Goal: Information Seeking & Learning: Compare options

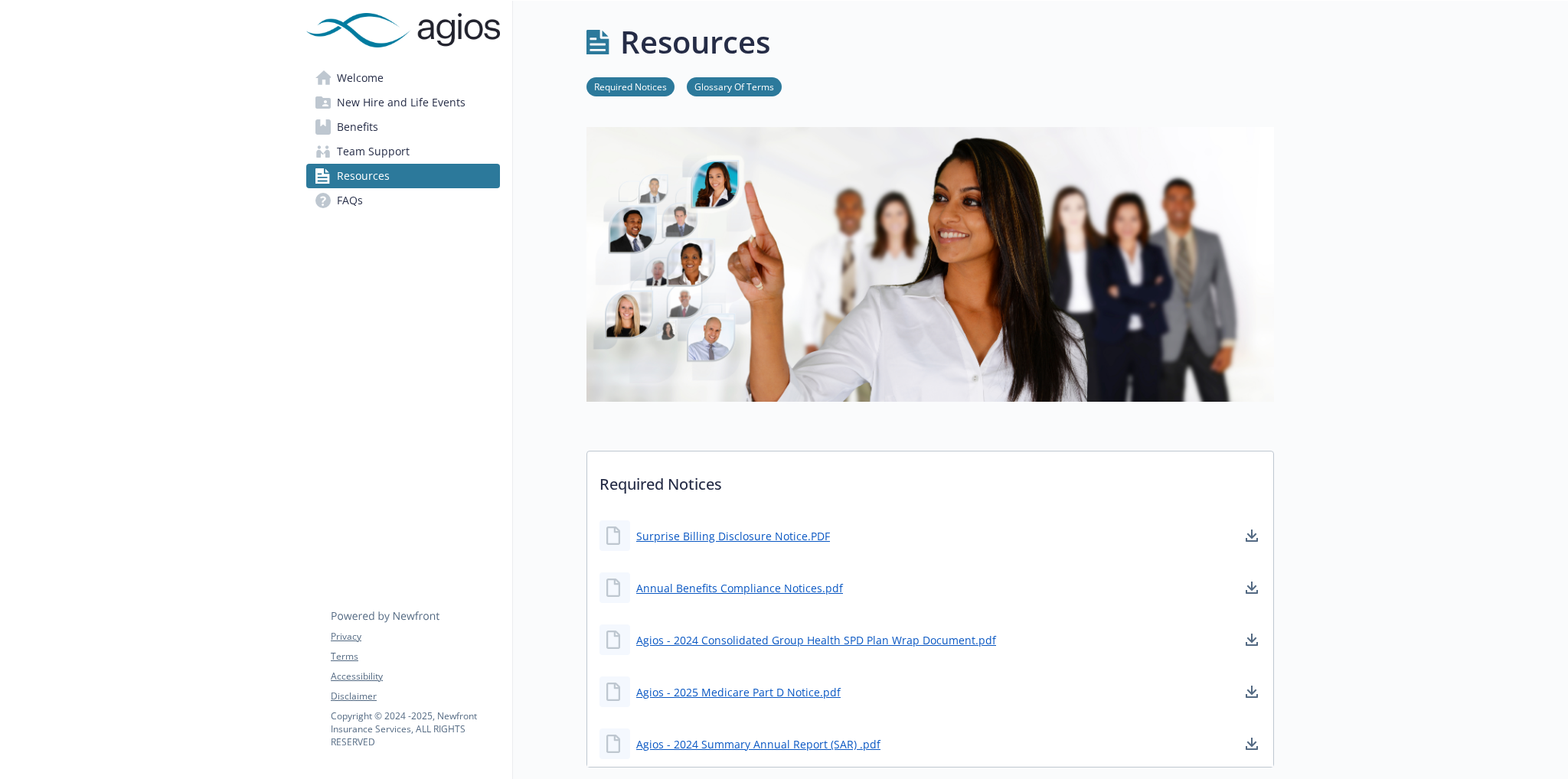
click at [354, 126] on span "Benefits" at bounding box center [358, 126] width 41 height 24
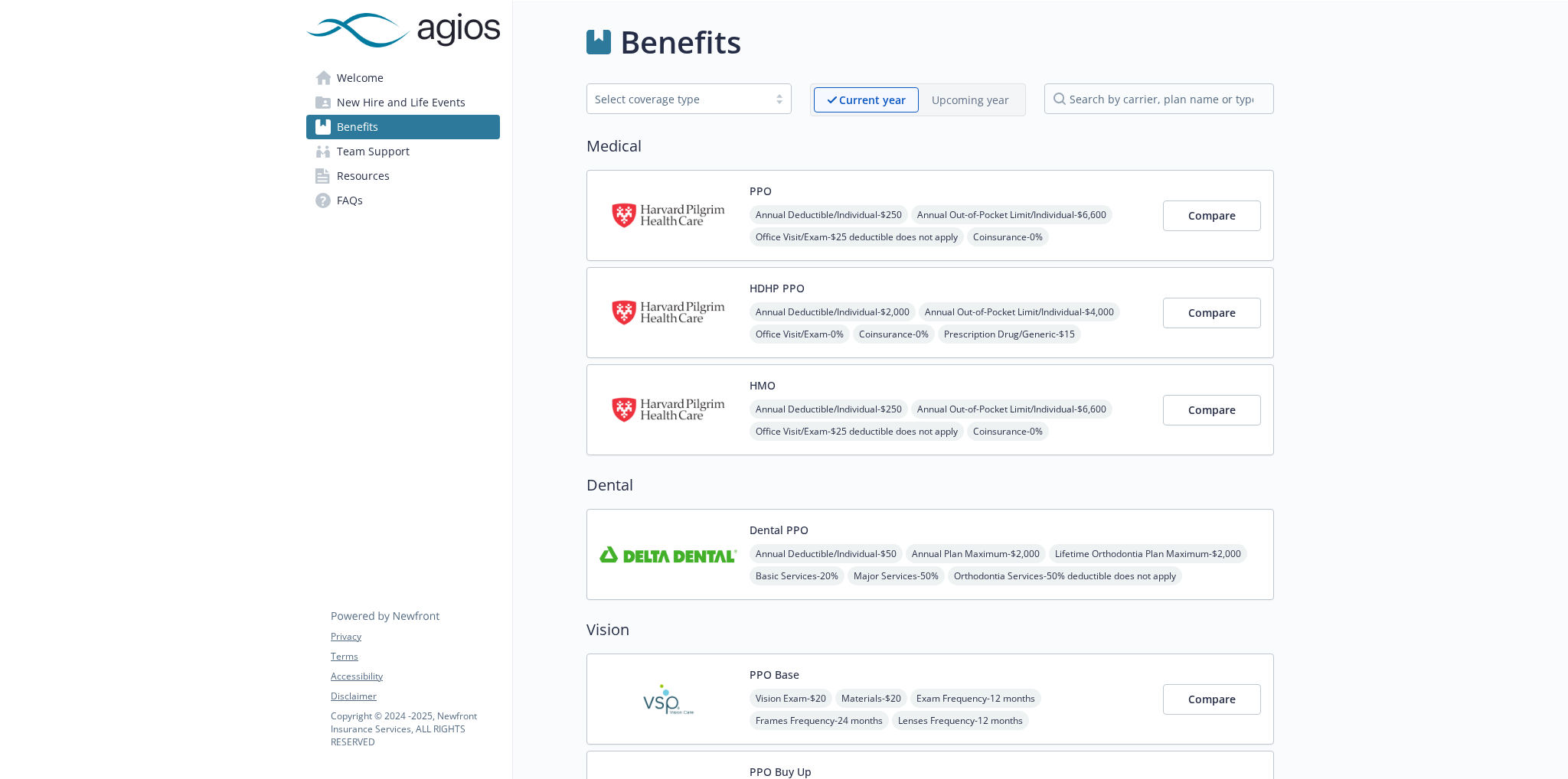
click at [648, 215] on img at bounding box center [669, 215] width 138 height 65
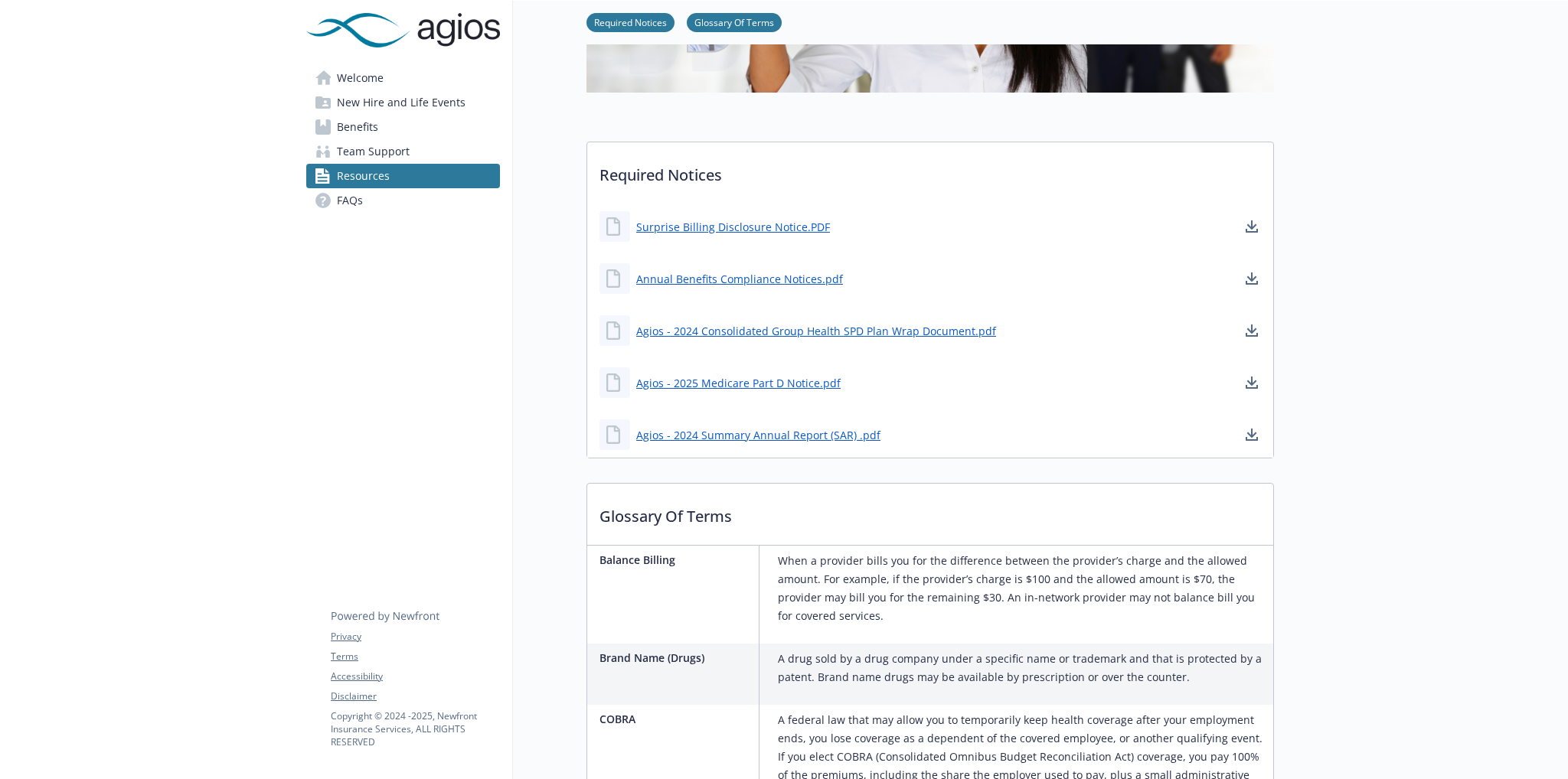
scroll to position [307, 0]
click at [370, 127] on span "Benefits" at bounding box center [358, 126] width 41 height 24
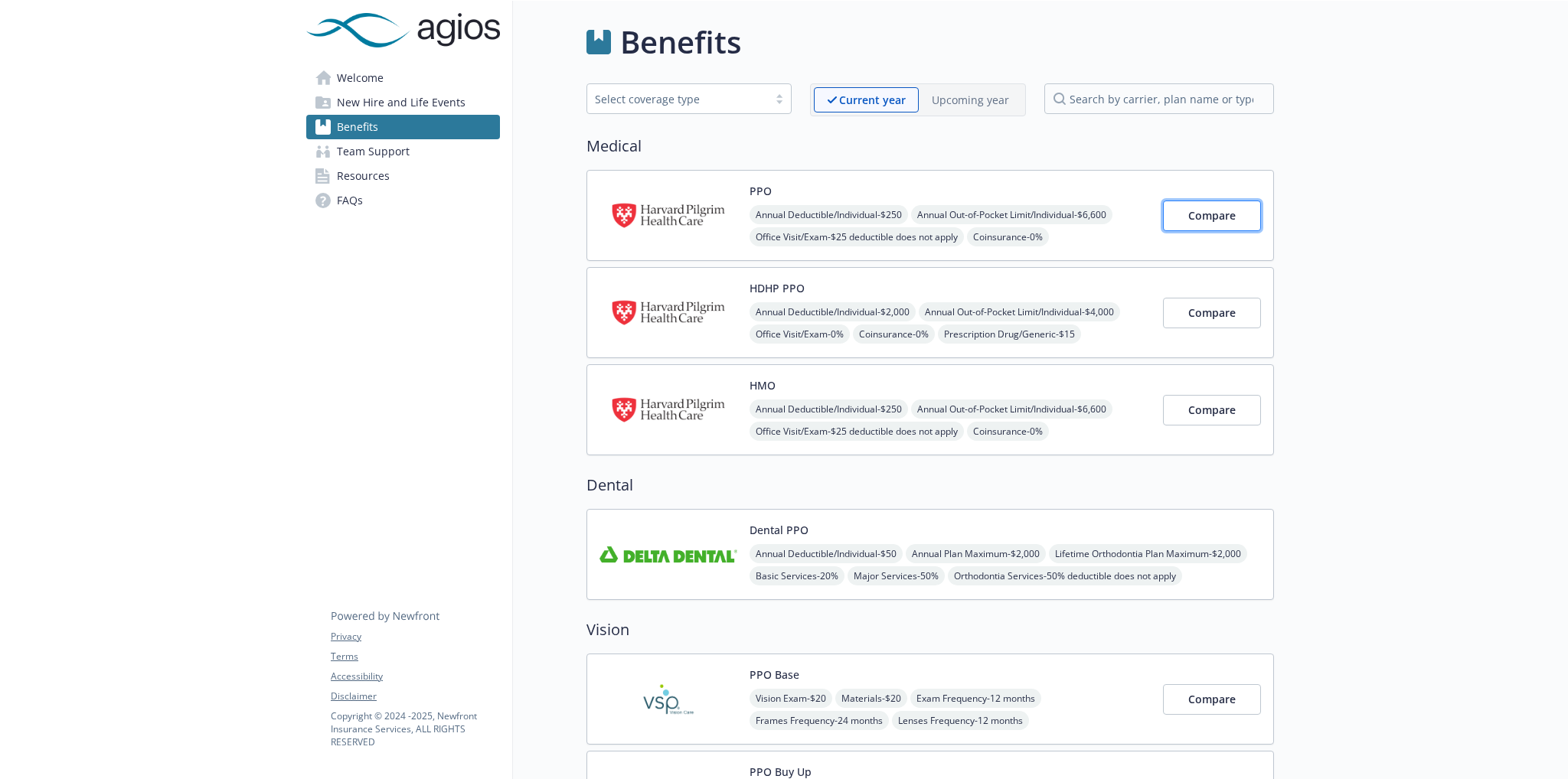
click at [1213, 213] on span "Compare" at bounding box center [1211, 215] width 48 height 14
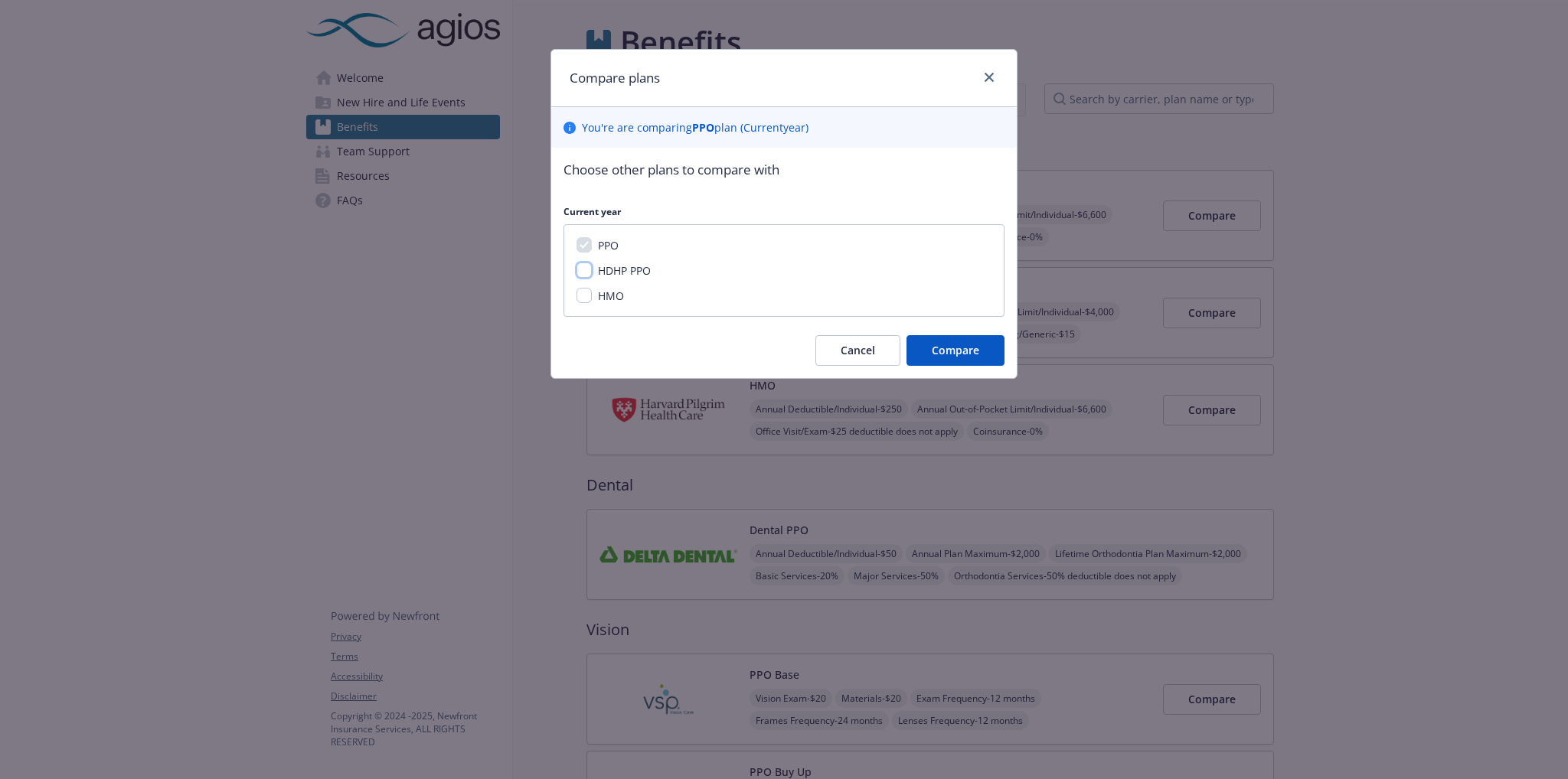
click at [590, 270] on input "HDHP PPO" at bounding box center [584, 270] width 15 height 15
checkbox input "true"
click at [950, 353] on span "Compare" at bounding box center [955, 351] width 48 height 14
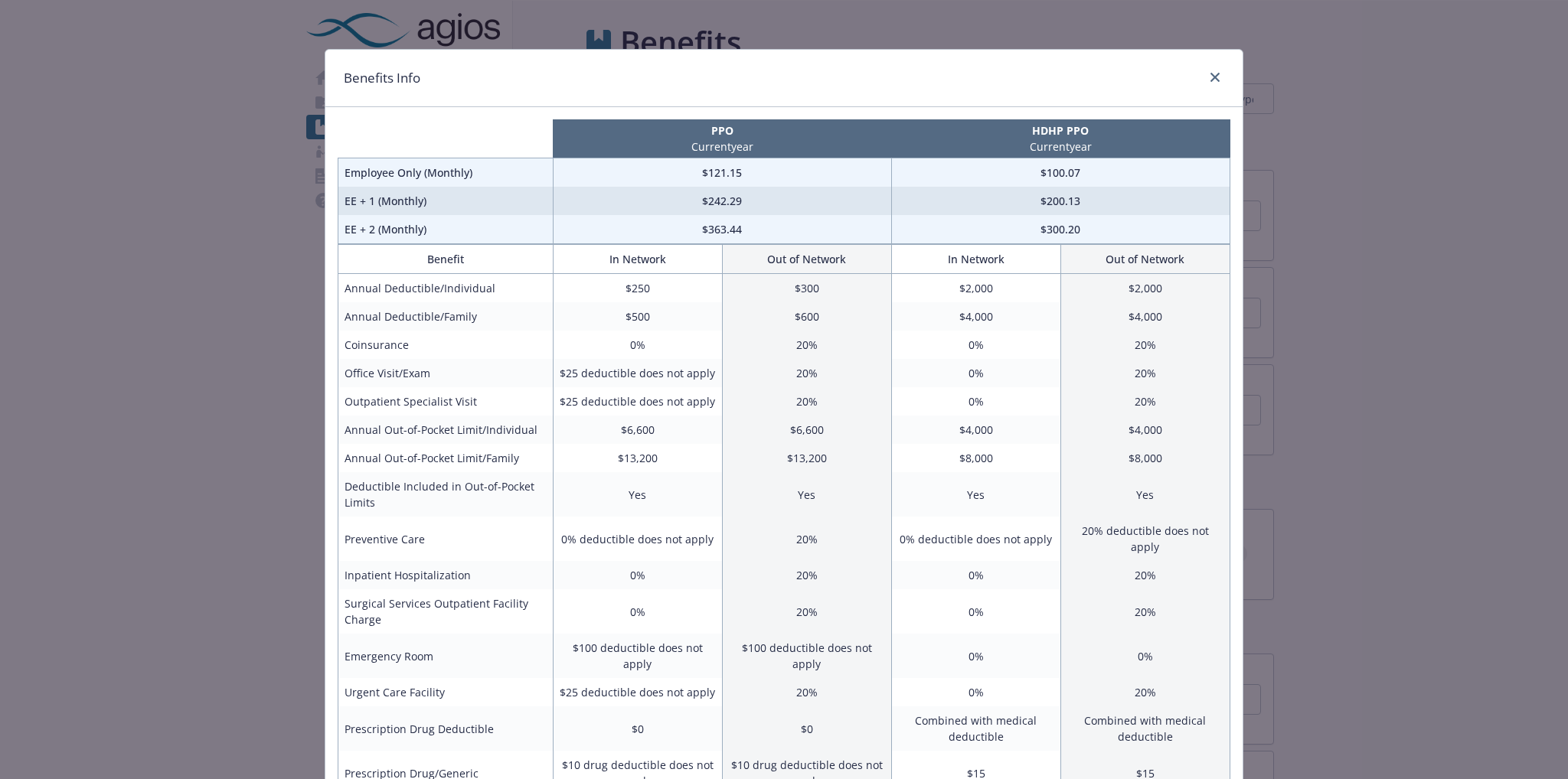
scroll to position [76, 0]
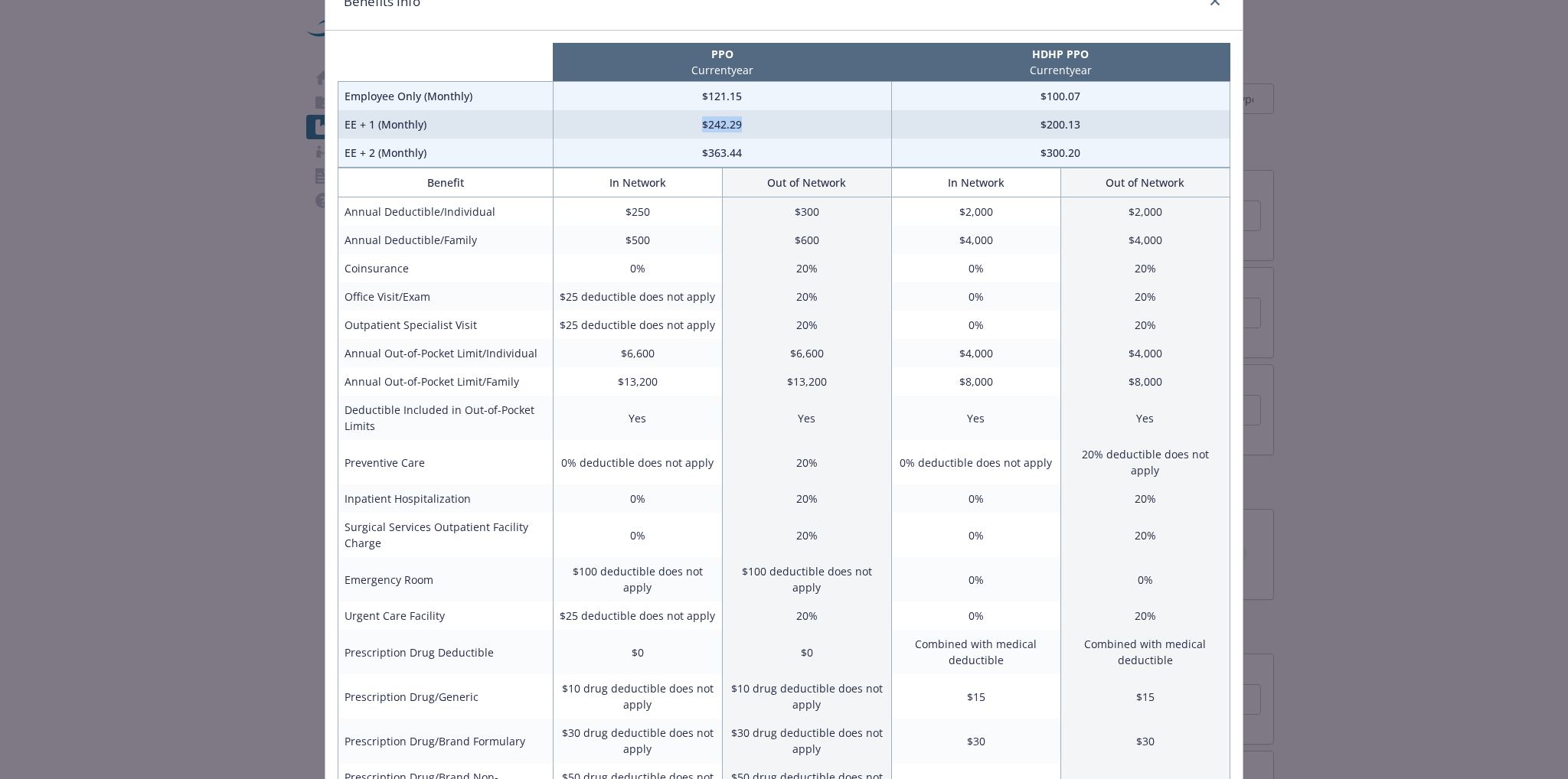
drag, startPoint x: 741, startPoint y: 133, endPoint x: 663, endPoint y: 126, distance: 78.3
click at [663, 126] on td "$242.29" at bounding box center [722, 125] width 338 height 29
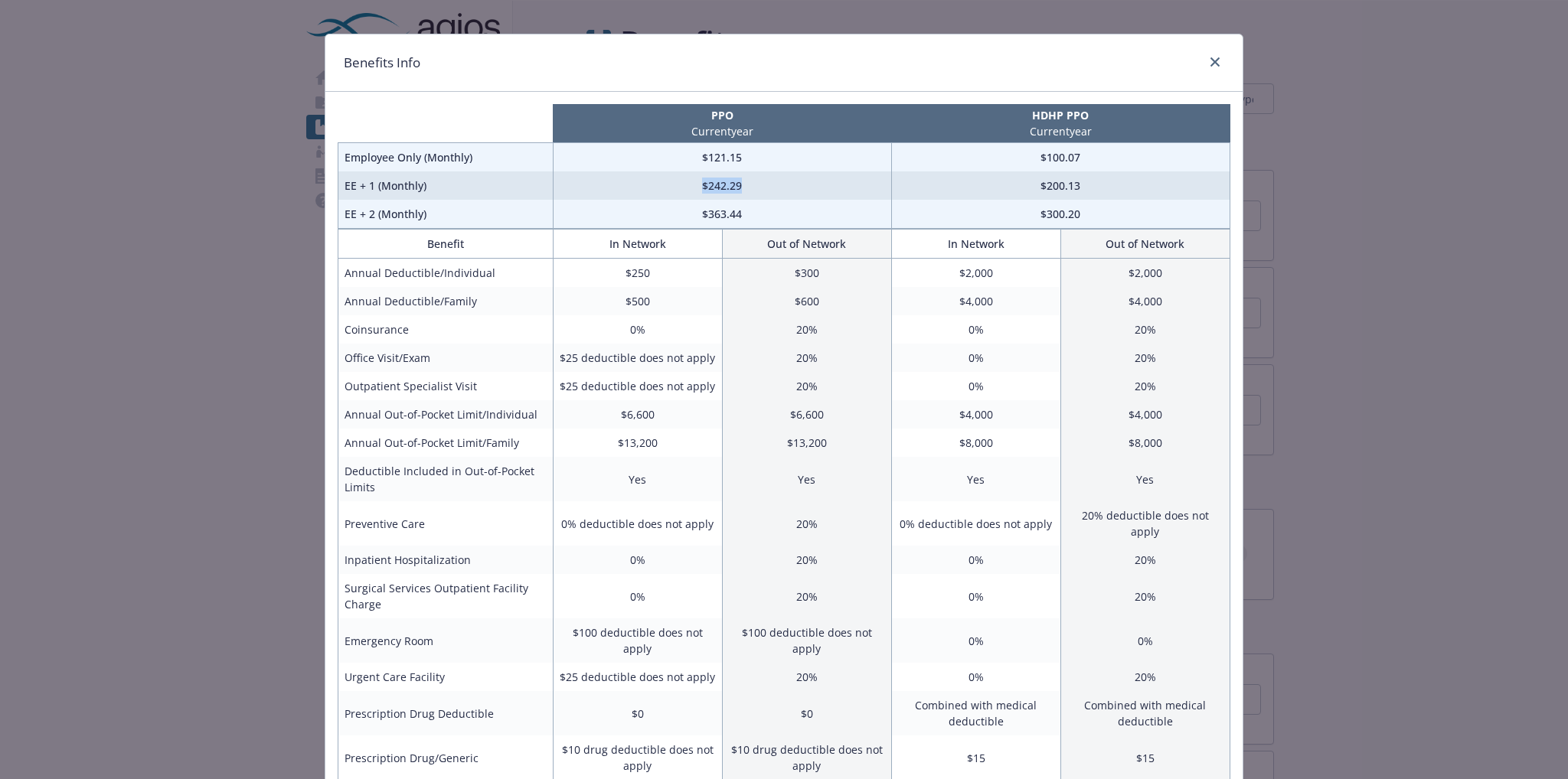
scroll to position [0, 0]
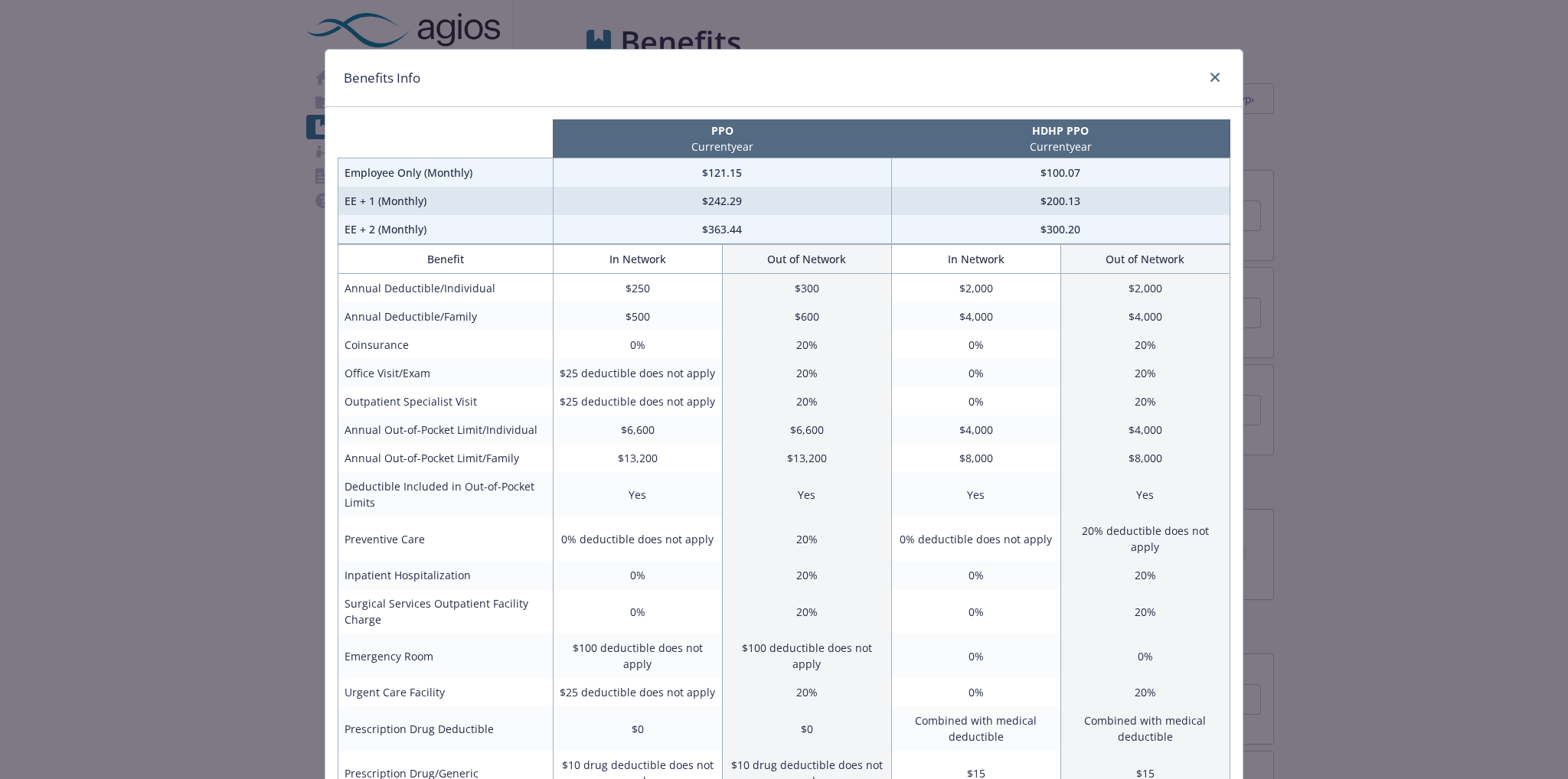
click at [1093, 232] on td "$300.20" at bounding box center [1060, 229] width 338 height 29
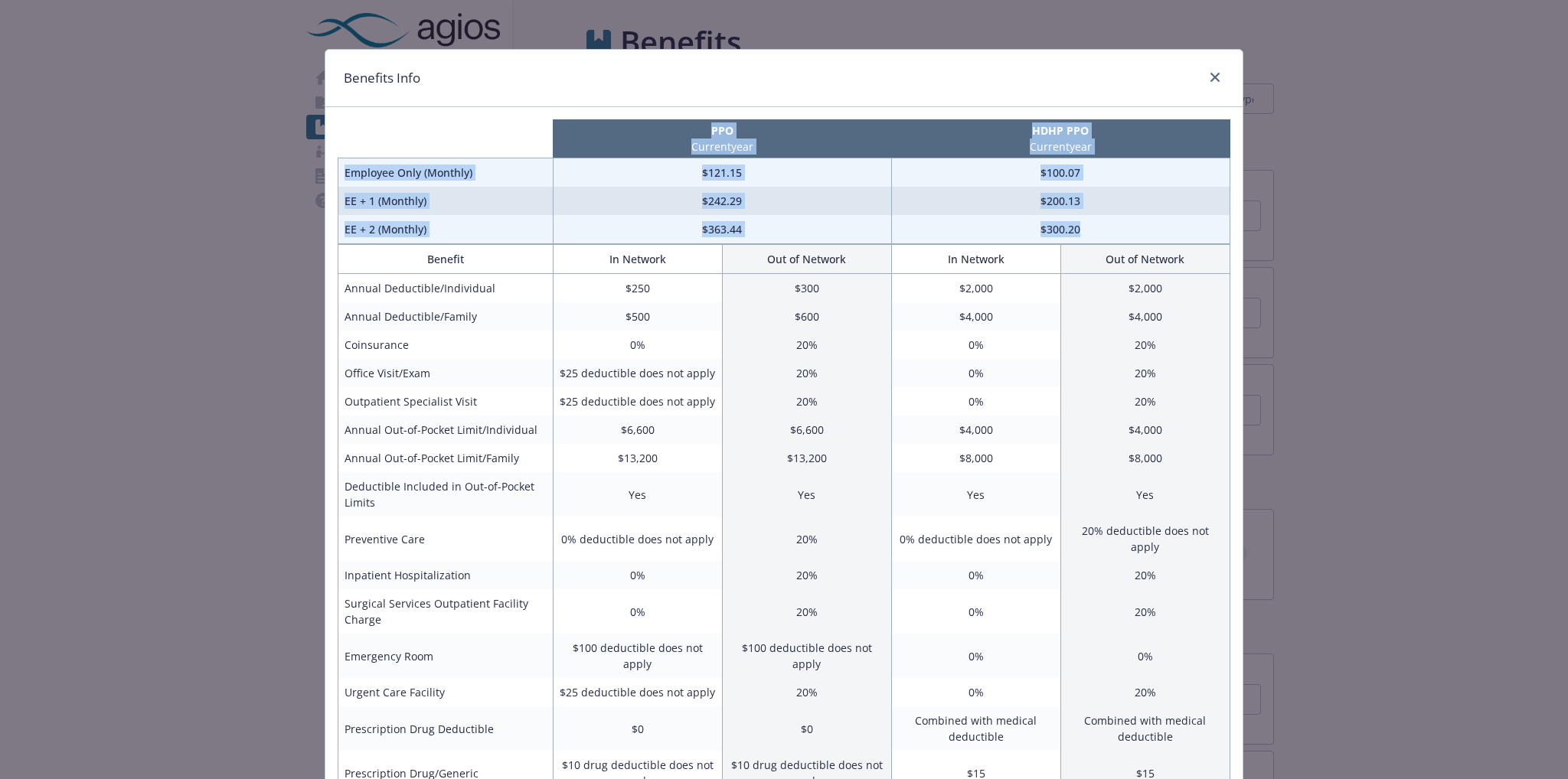
drag, startPoint x: 1060, startPoint y: 232, endPoint x: 303, endPoint y: 161, distance: 760.3
click at [303, 161] on div "Benefits Info PPO Current year HDHP PPO Current year Employee Only (Monthly) $1…" at bounding box center [784, 389] width 1568 height 779
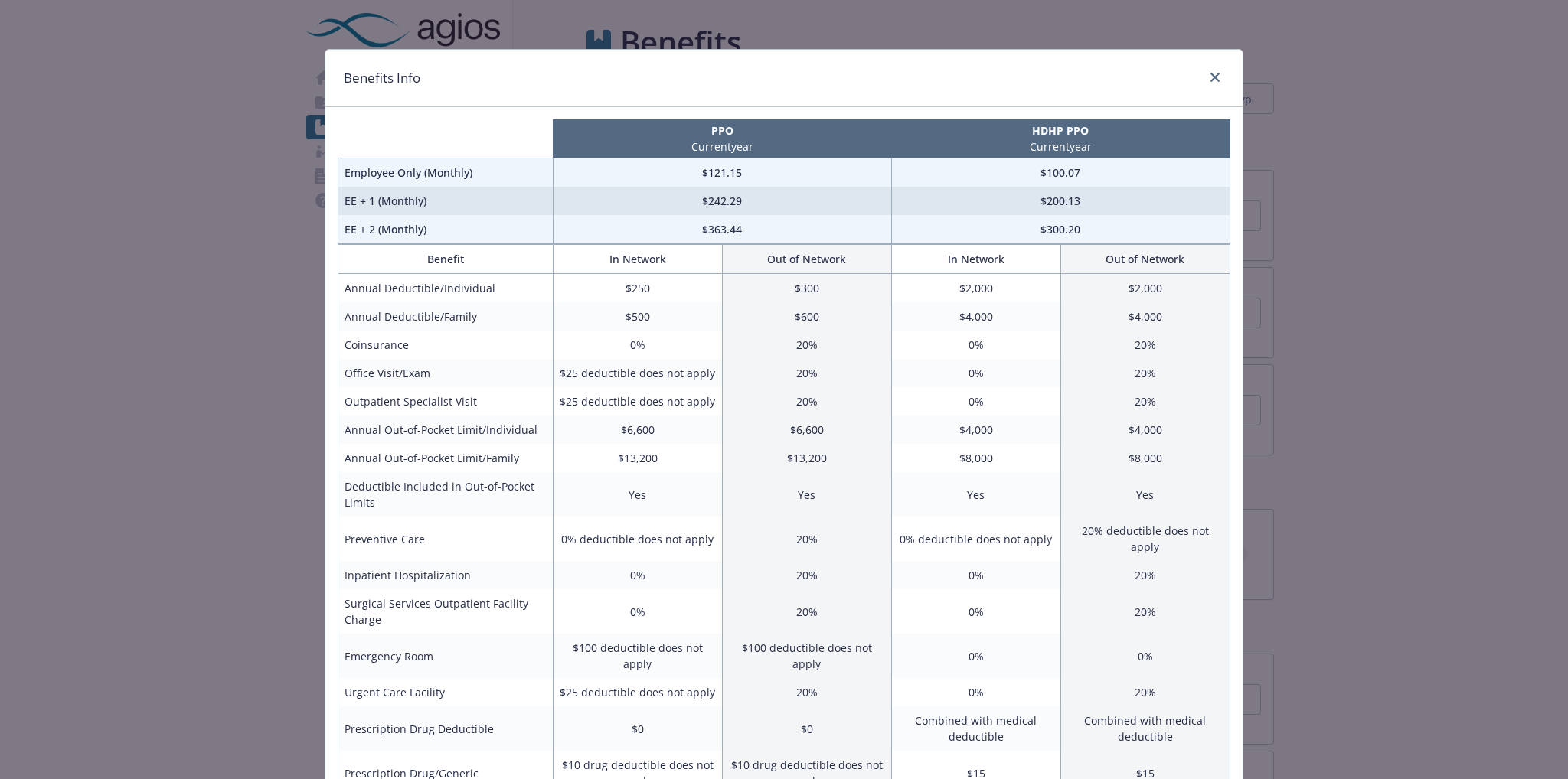
click at [1313, 269] on div "Benefits Info PPO Current year HDHP PPO Current year Employee Only (Monthly) $1…" at bounding box center [784, 389] width 1568 height 779
click at [1210, 78] on icon "close" at bounding box center [1215, 77] width 9 height 9
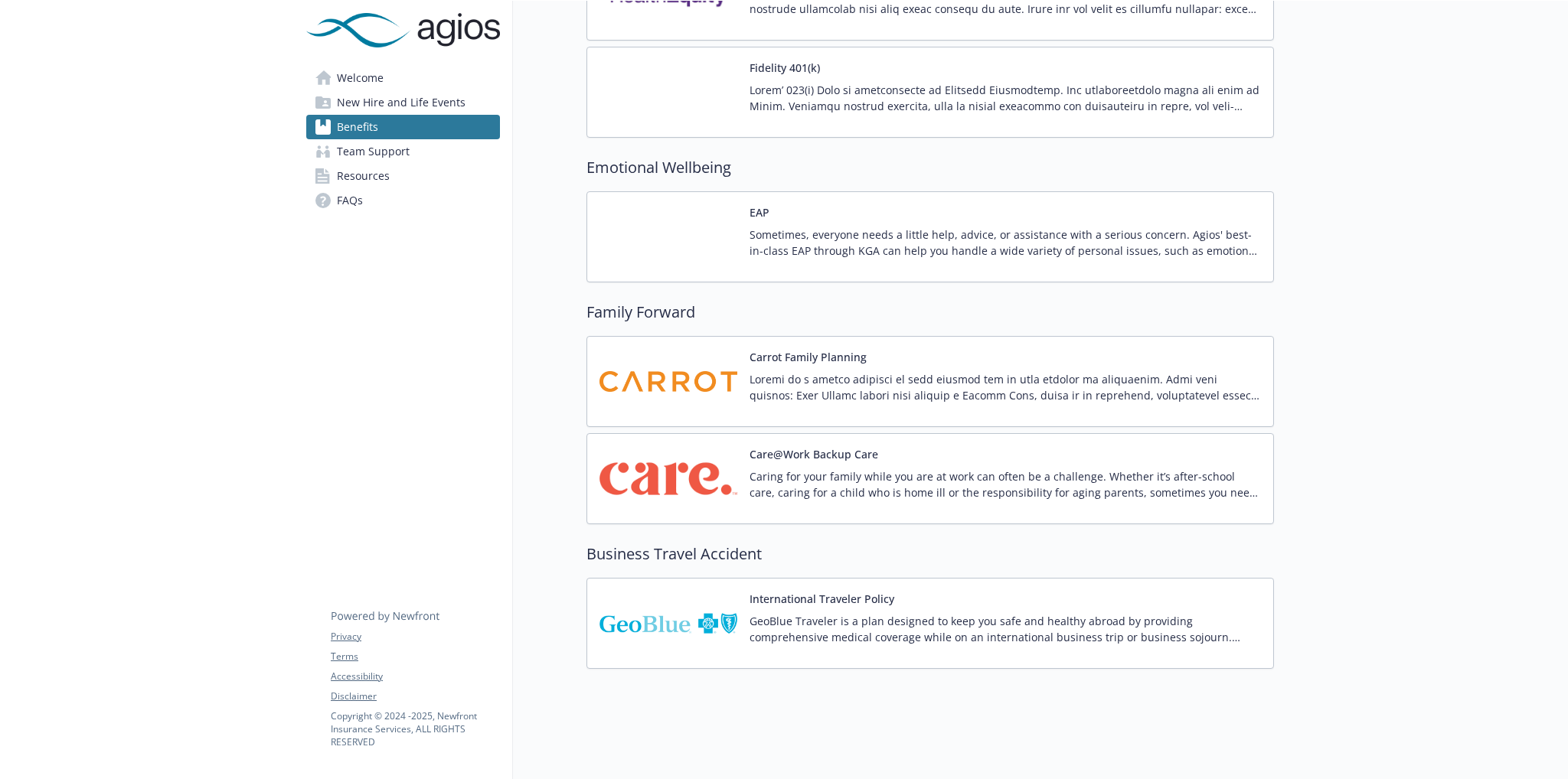
scroll to position [1823, 0]
click at [676, 591] on img at bounding box center [669, 623] width 138 height 65
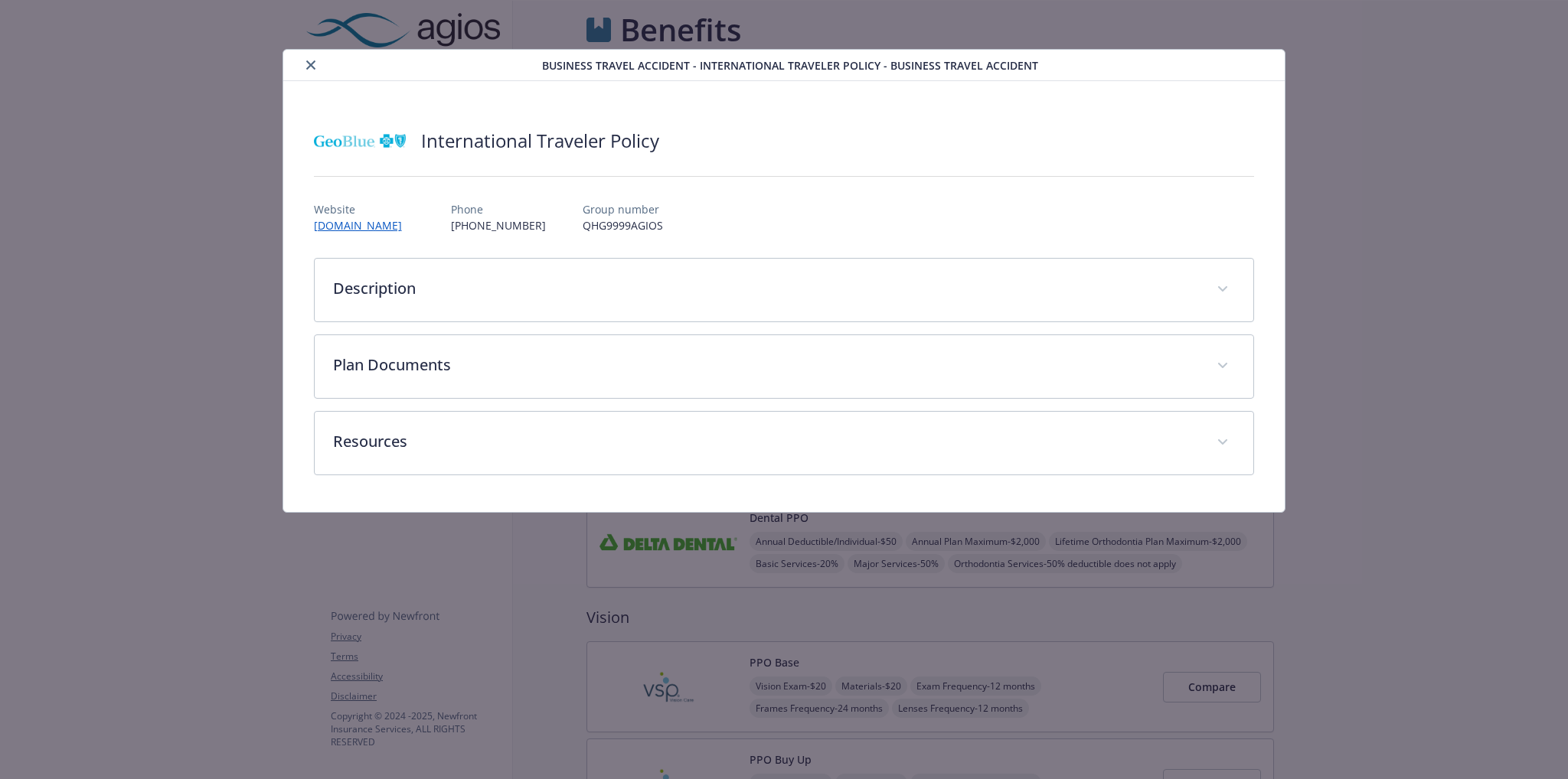
scroll to position [1823, 0]
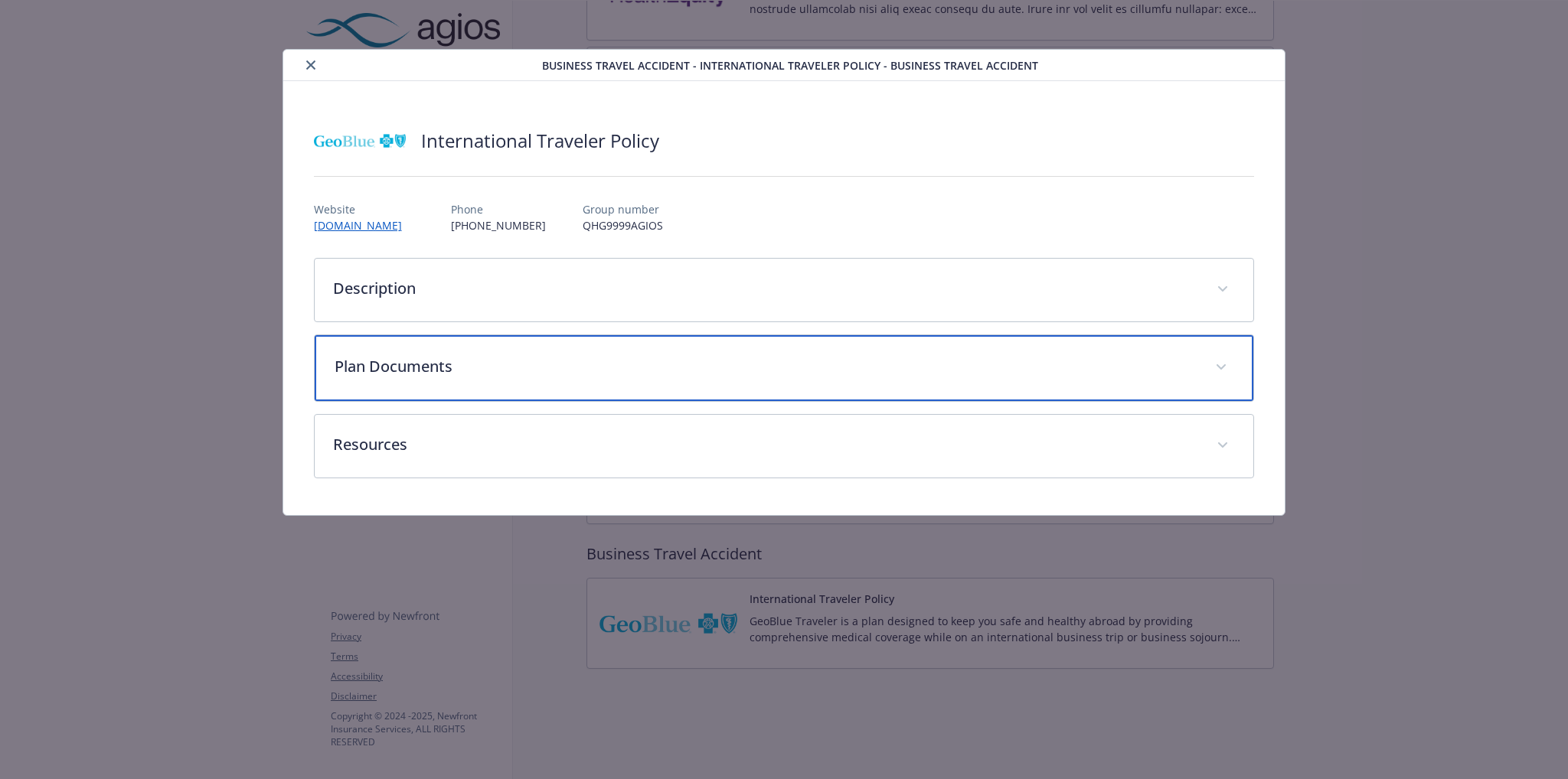
click at [581, 360] on p "Plan Documents" at bounding box center [766, 367] width 863 height 23
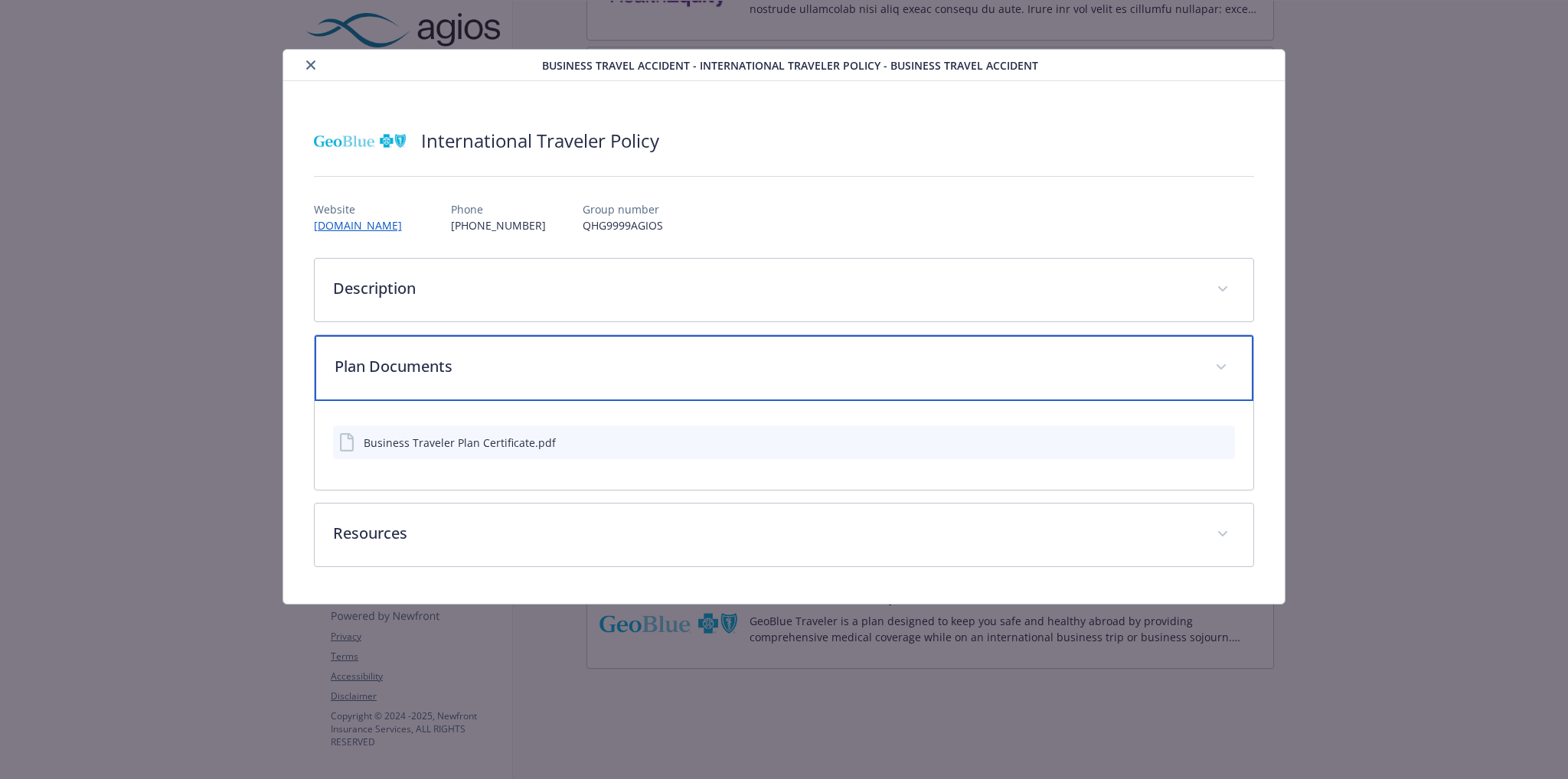
click at [581, 359] on p "Plan Documents" at bounding box center [766, 367] width 863 height 23
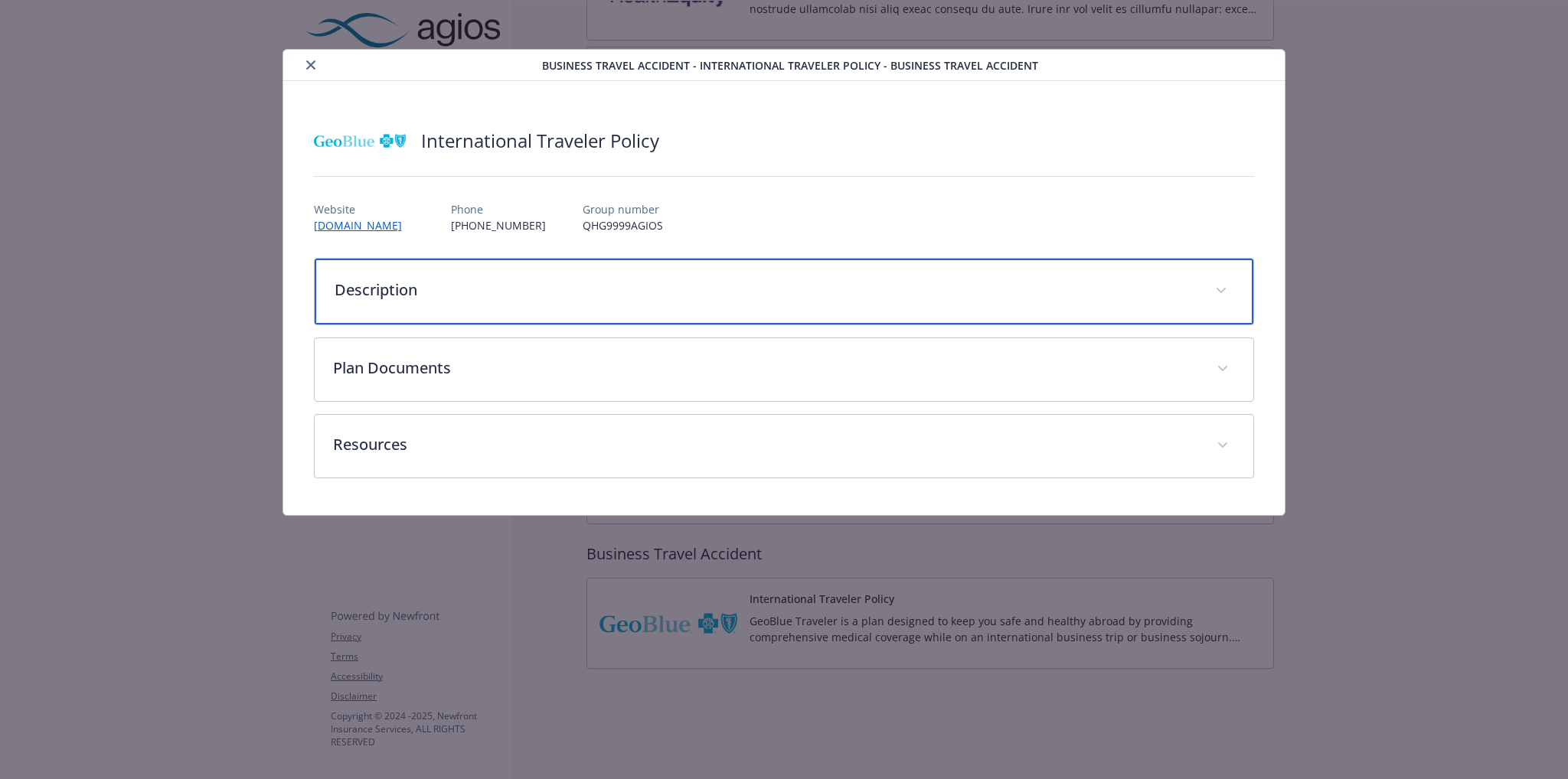
click at [607, 297] on p "Description" at bounding box center [766, 290] width 863 height 23
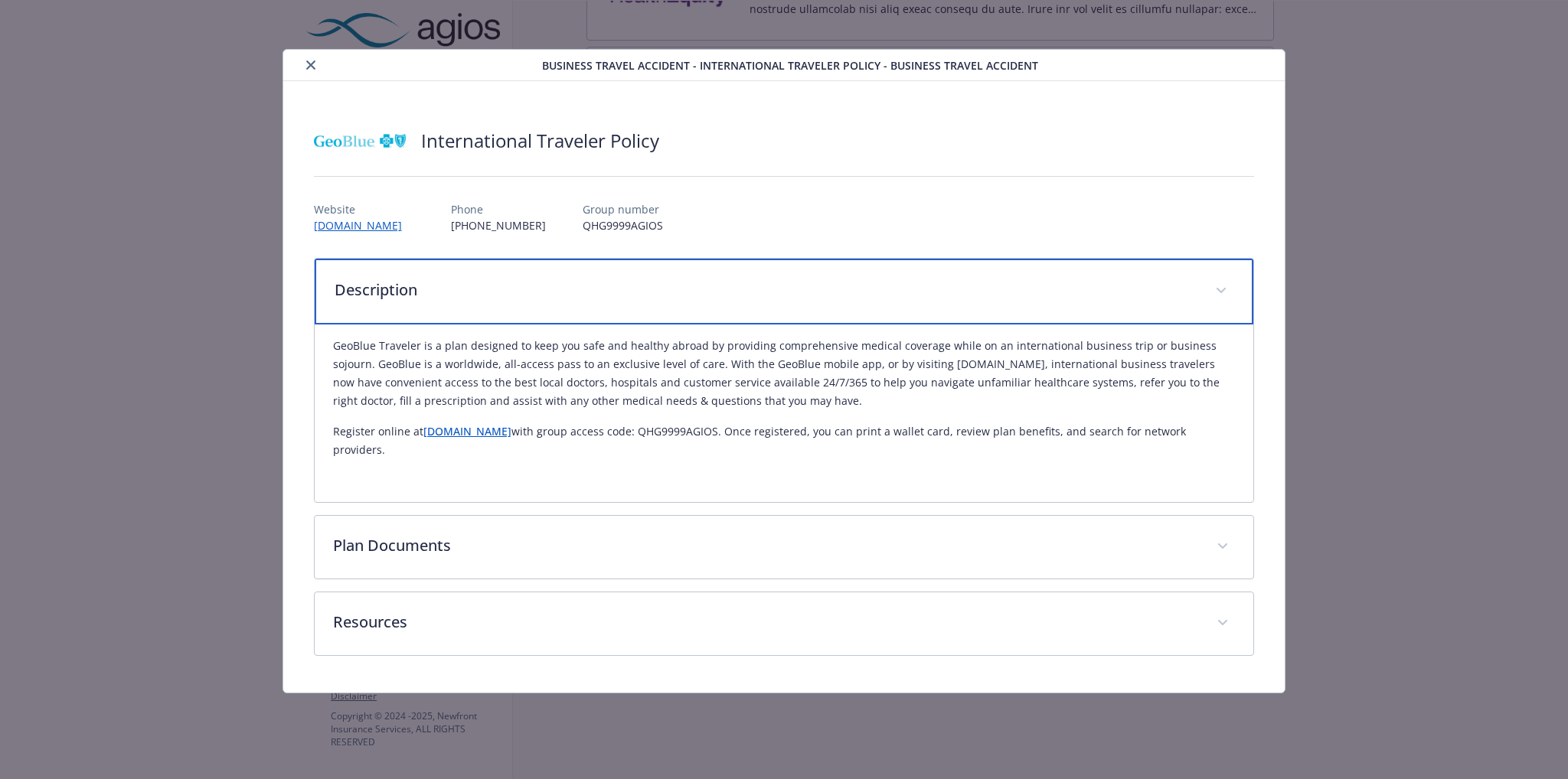
click at [607, 297] on p "Description" at bounding box center [766, 290] width 863 height 23
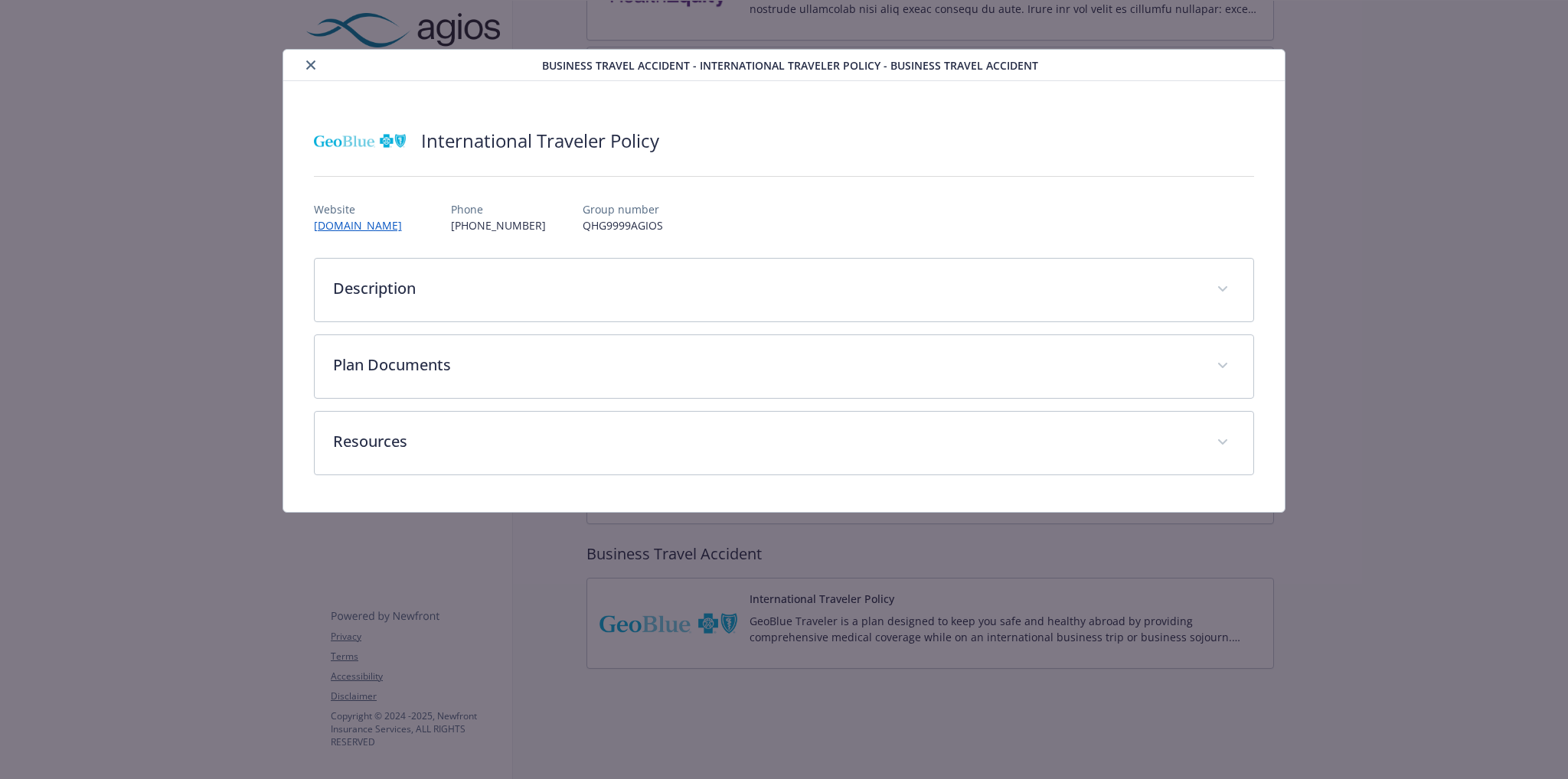
click at [307, 68] on icon "close" at bounding box center [311, 65] width 9 height 9
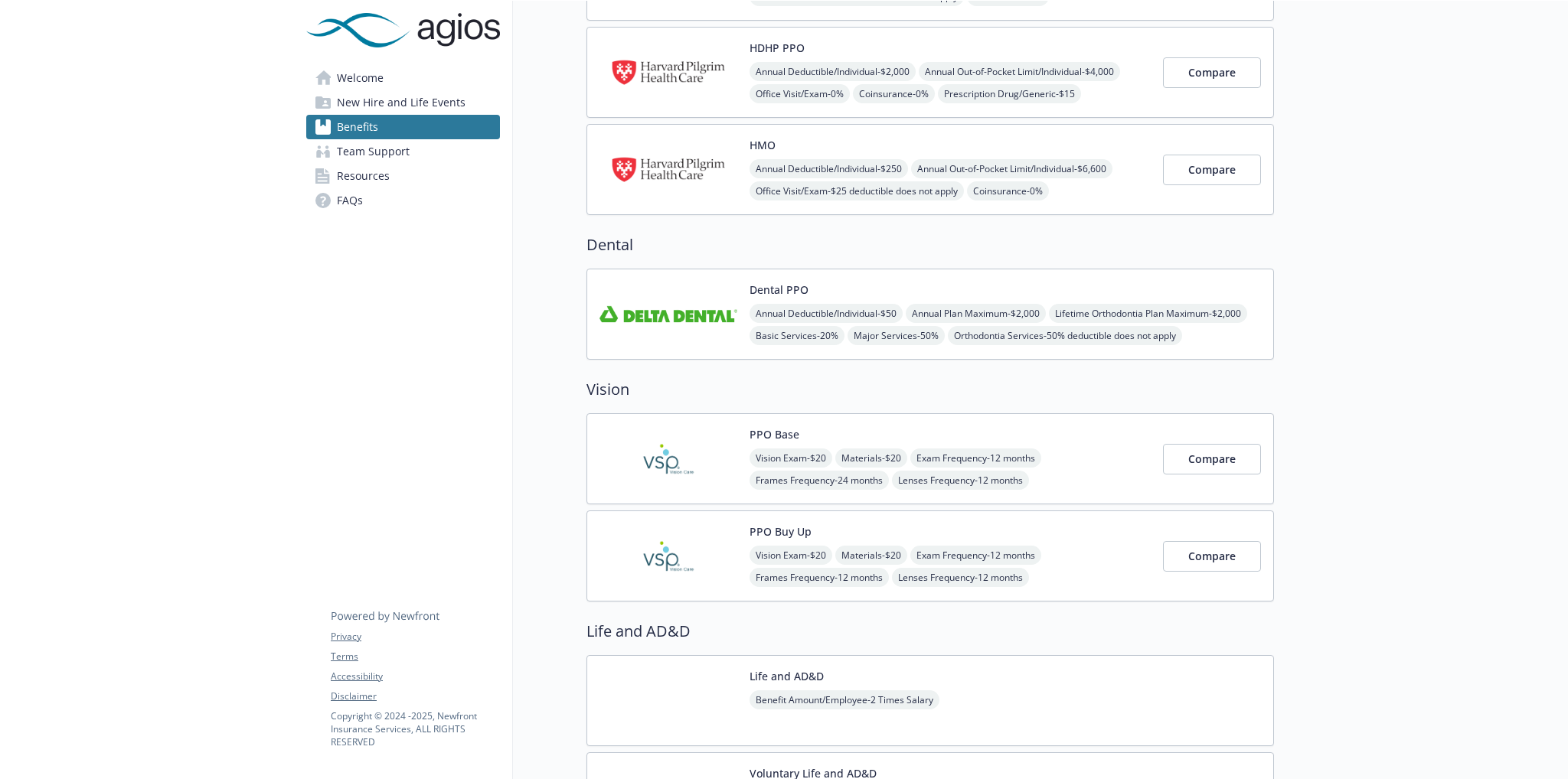
scroll to position [139, 0]
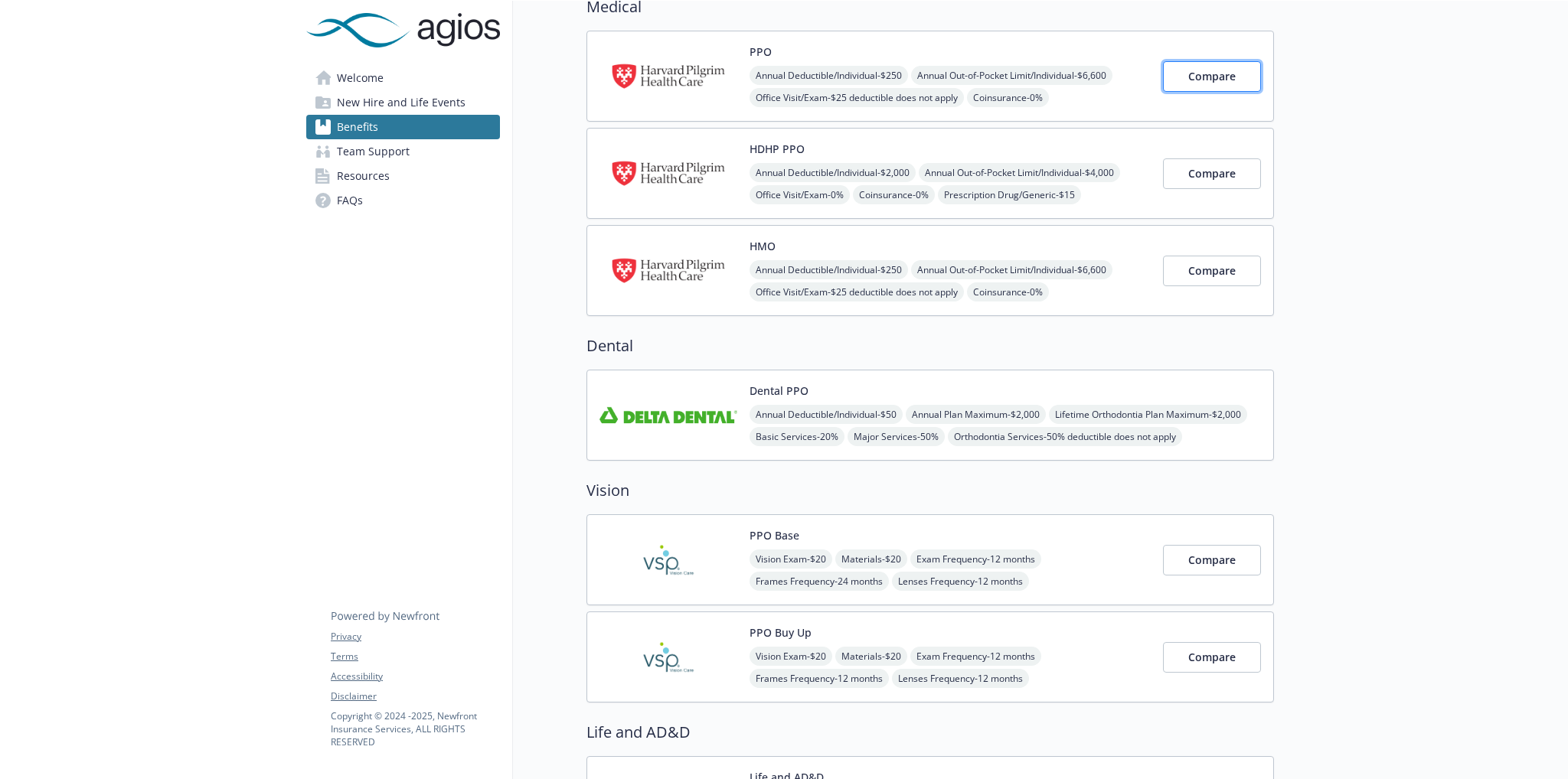
click at [1213, 84] on button "Compare" at bounding box center [1211, 76] width 98 height 30
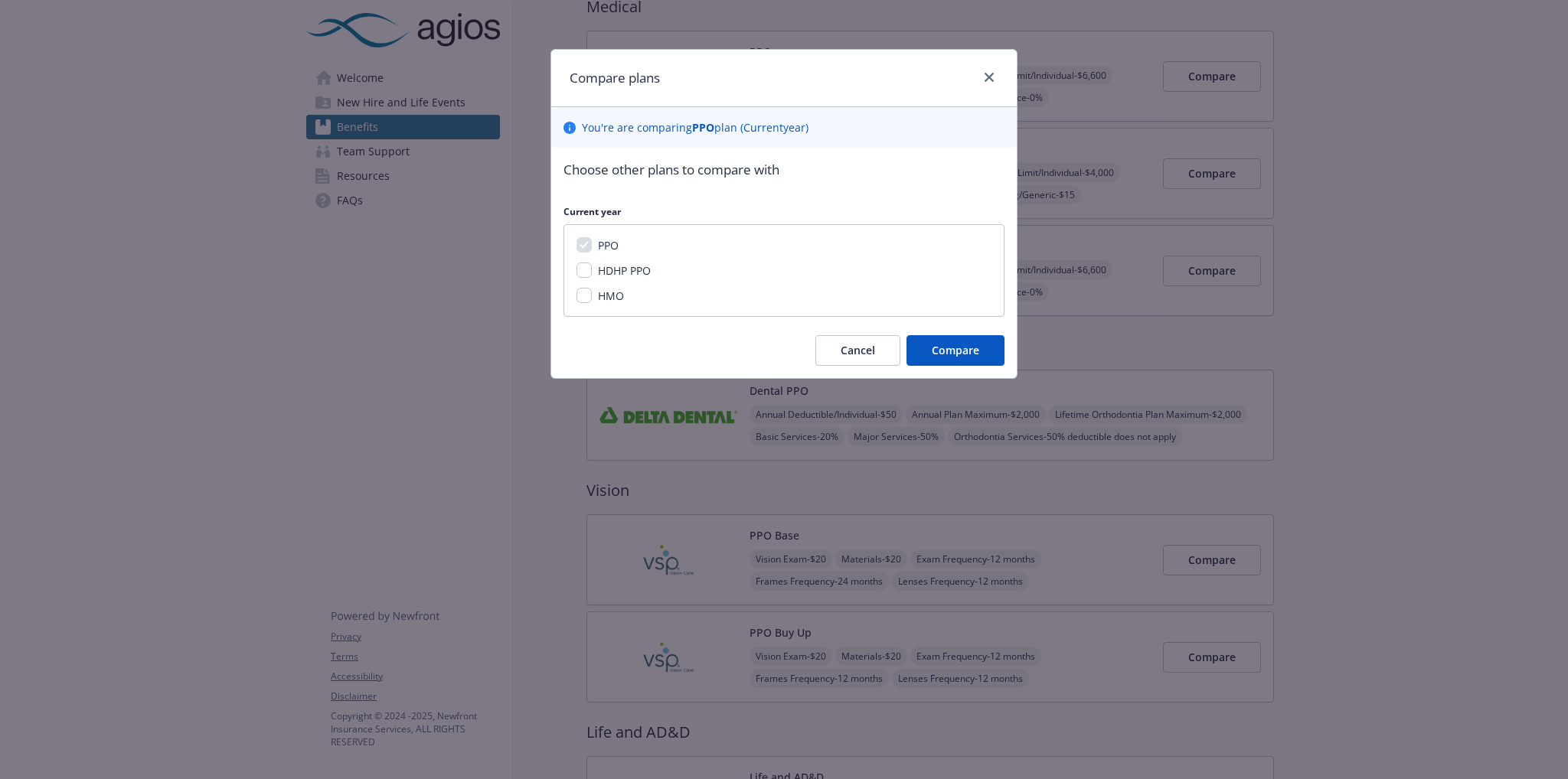
click at [1183, 172] on div "Compare plans You ' re are comparing PPO plan ( Current year) Choose other plan…" at bounding box center [784, 389] width 1568 height 779
click at [590, 270] on input "HDHP PPO" at bounding box center [584, 270] width 15 height 15
checkbox input "true"
click at [957, 359] on button "Compare" at bounding box center [955, 351] width 98 height 30
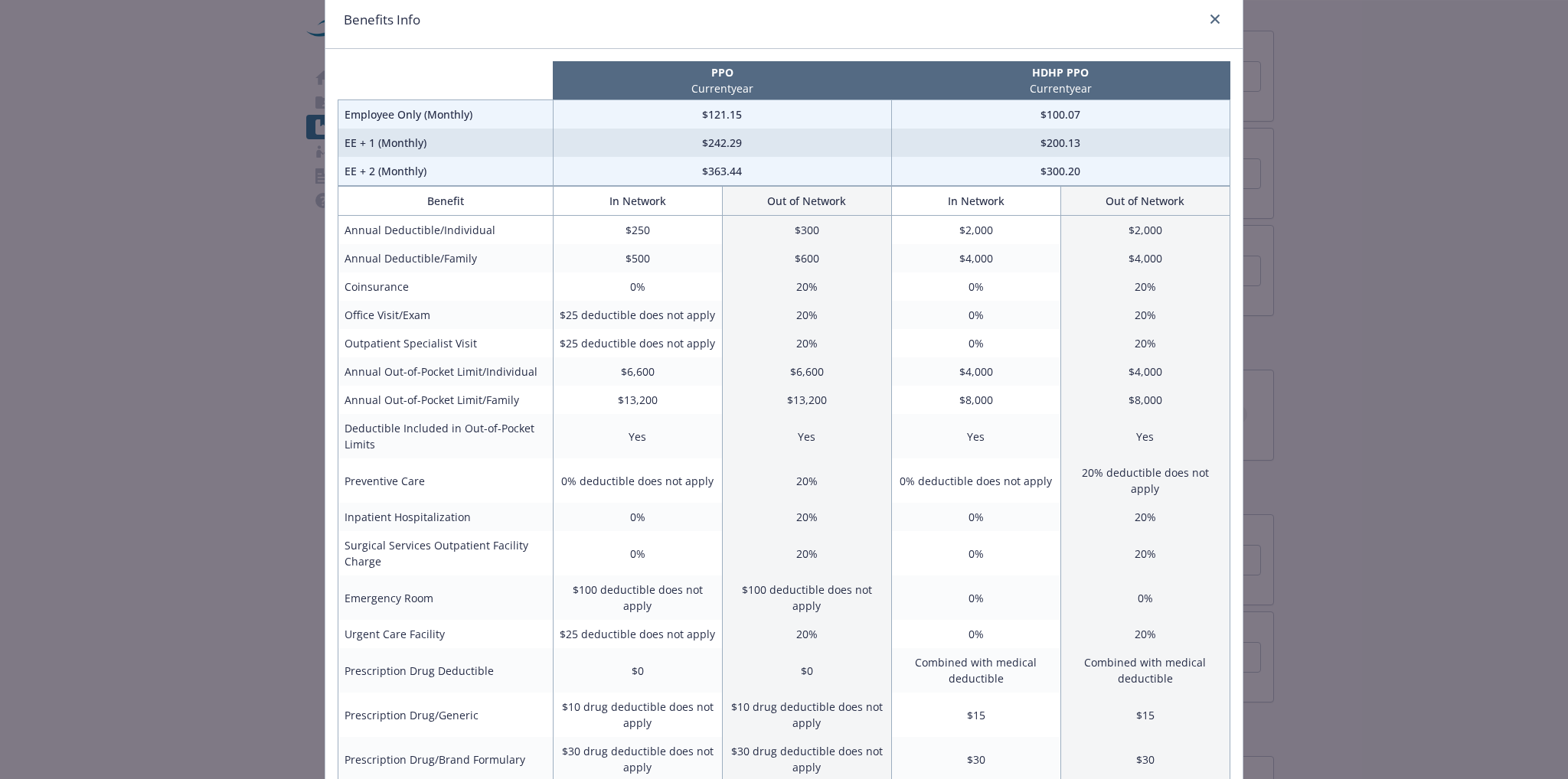
scroll to position [0, 0]
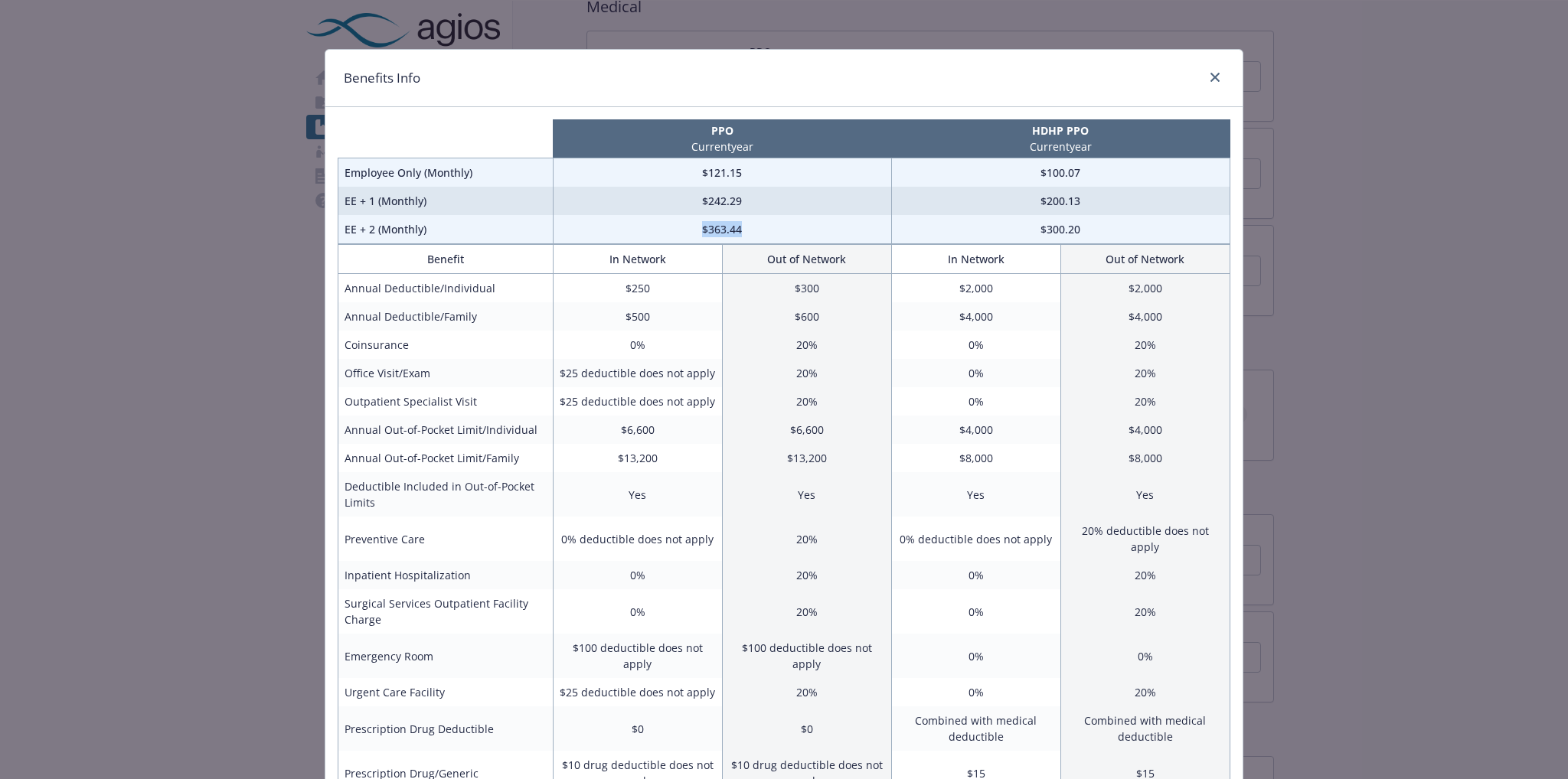
drag, startPoint x: 740, startPoint y: 233, endPoint x: 664, endPoint y: 236, distance: 76.1
click at [664, 236] on td "$363.44" at bounding box center [722, 229] width 338 height 29
click at [1210, 73] on icon "close" at bounding box center [1215, 77] width 9 height 9
